Goal: Use online tool/utility: Use online tool/utility

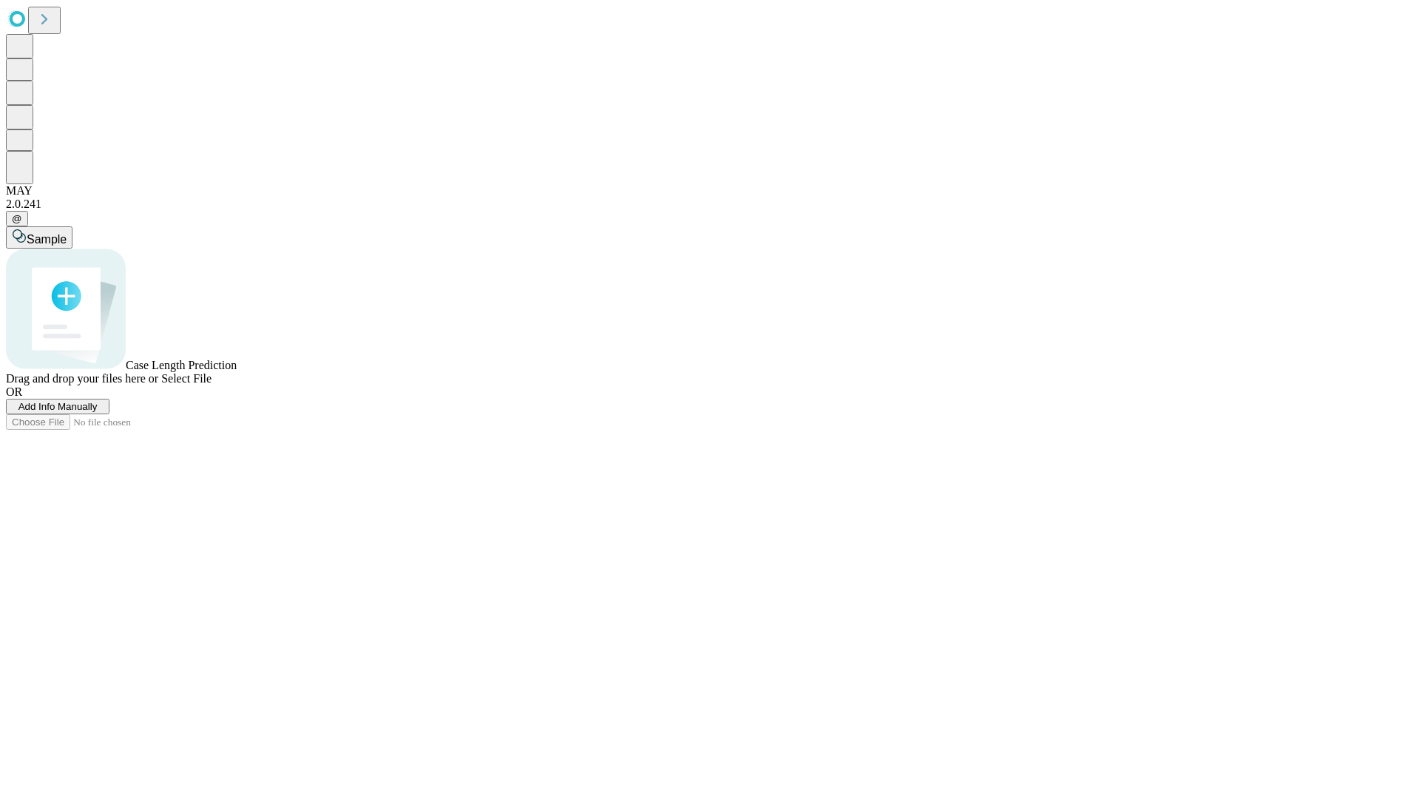
click at [212, 385] on span "Select File" at bounding box center [186, 378] width 50 height 13
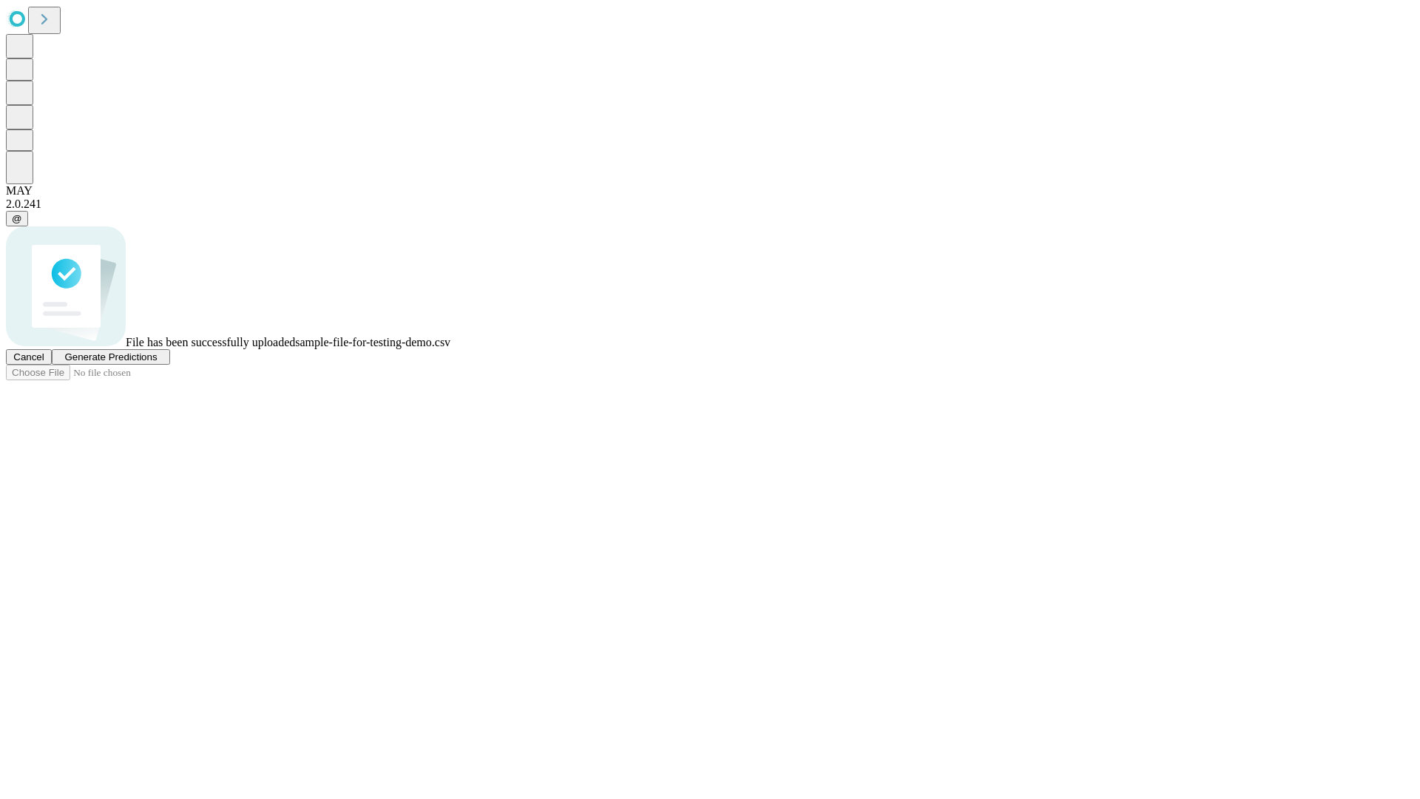
click at [157, 363] on span "Generate Predictions" at bounding box center [110, 356] width 92 height 11
